Goal: Task Accomplishment & Management: Manage account settings

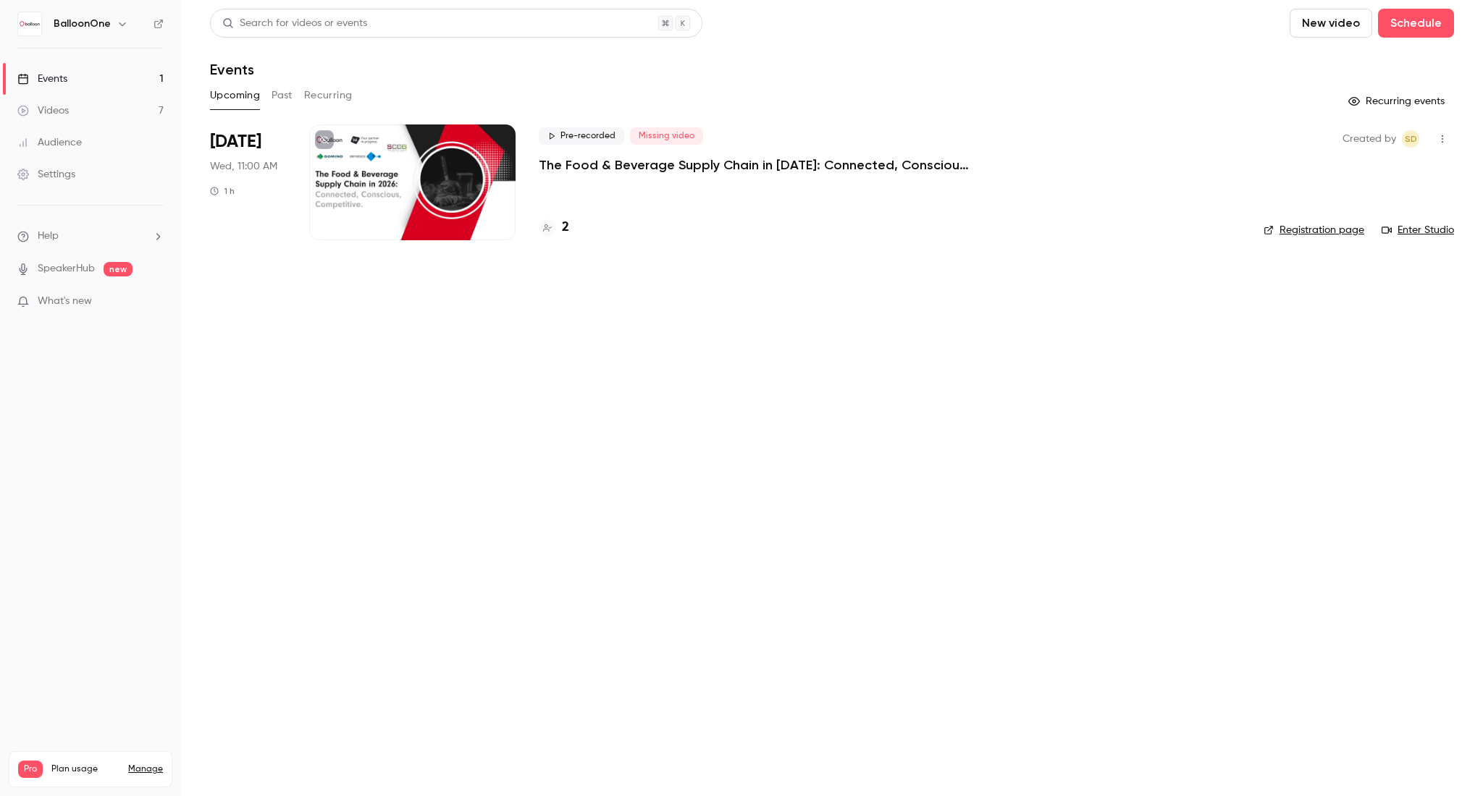
click at [901, 426] on main "Search for videos or events New video Schedule Events Upcoming Past Recurring R…" at bounding box center [832, 398] width 1302 height 796
click at [46, 169] on div "Settings" at bounding box center [46, 174] width 58 height 14
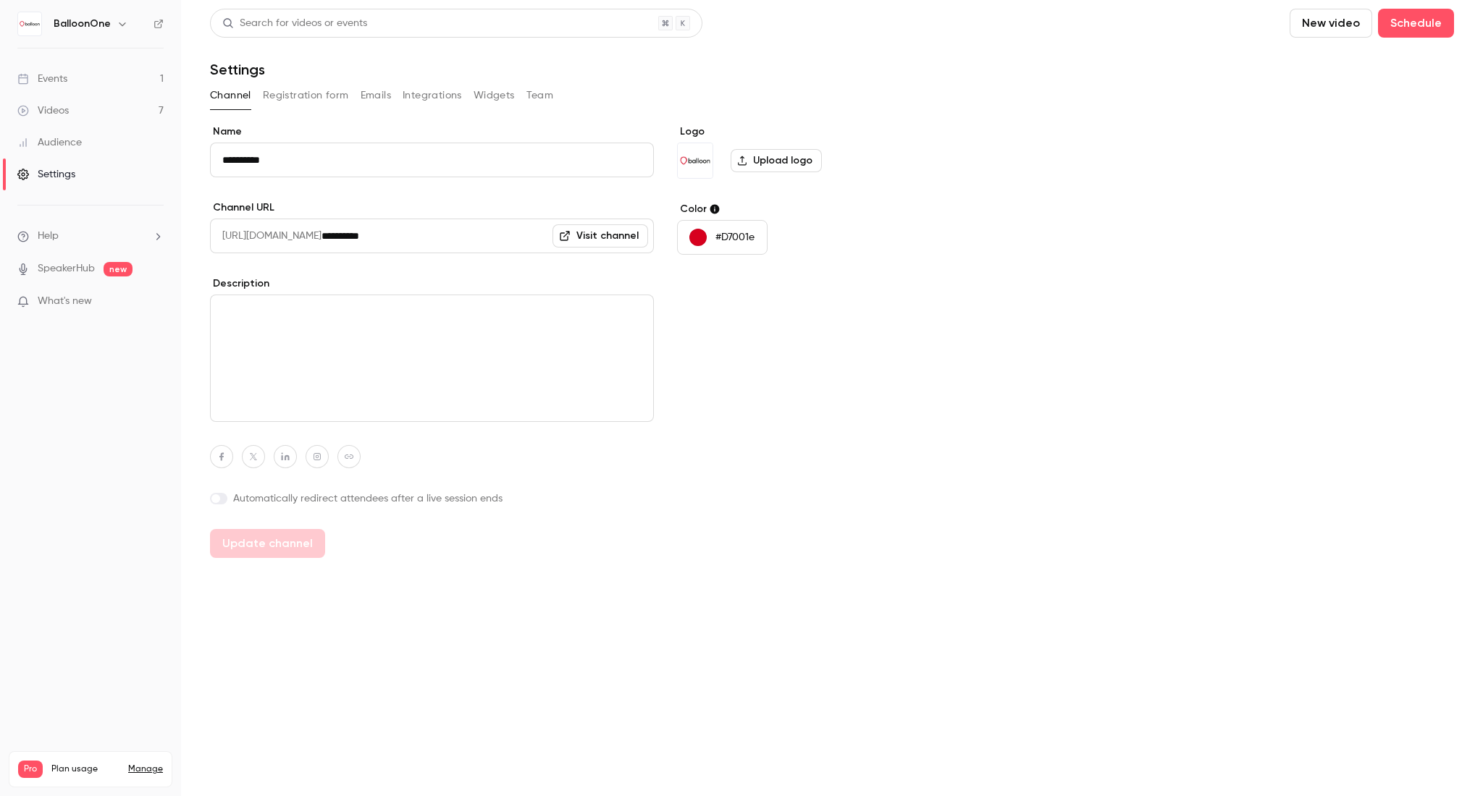
click at [46, 169] on div "Settings" at bounding box center [46, 174] width 58 height 14
click at [140, 764] on link "Manage" at bounding box center [145, 770] width 35 height 12
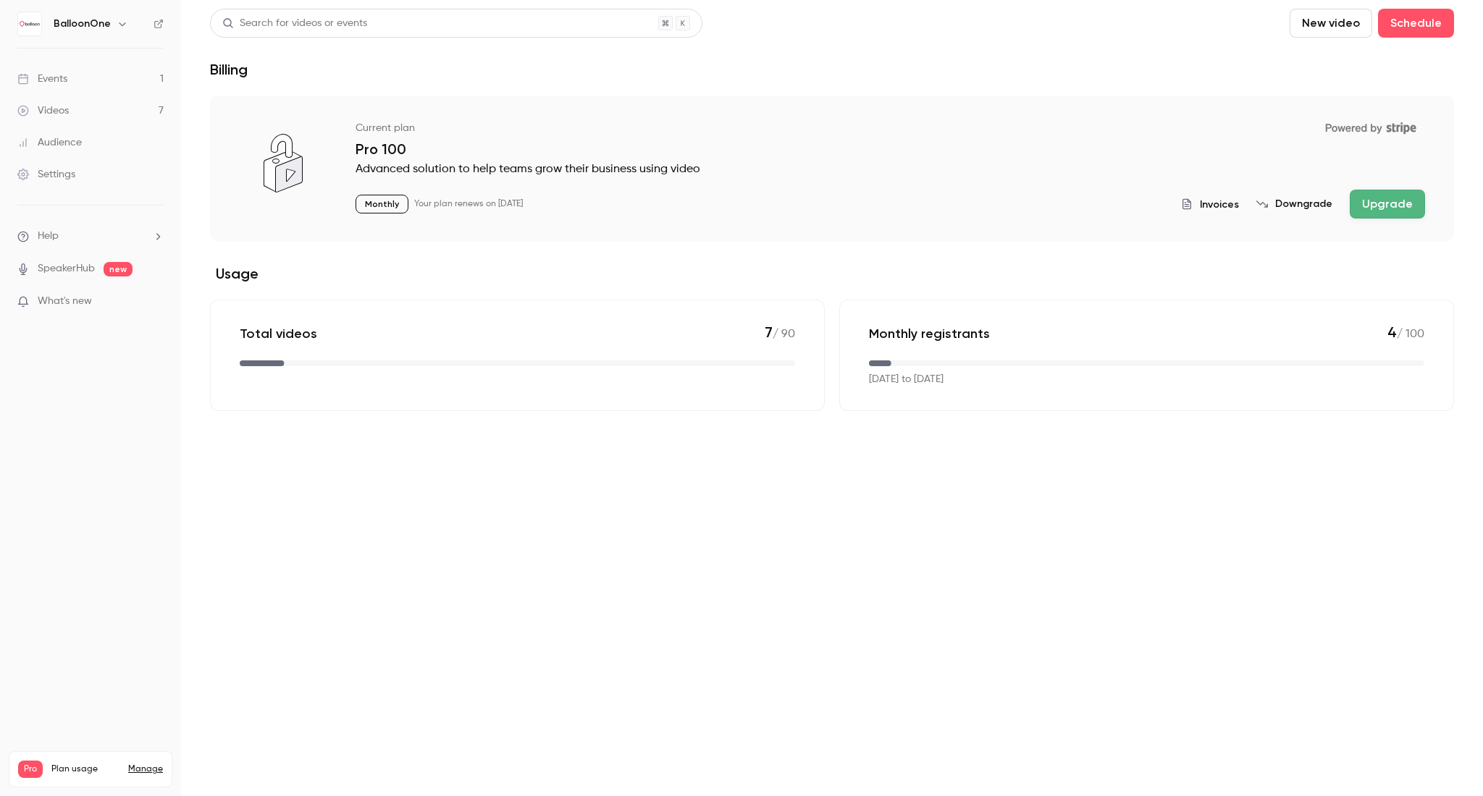
click at [1229, 203] on span "Invoices" at bounding box center [1219, 204] width 39 height 15
